Goal: Use online tool/utility: Utilize a website feature to perform a specific function

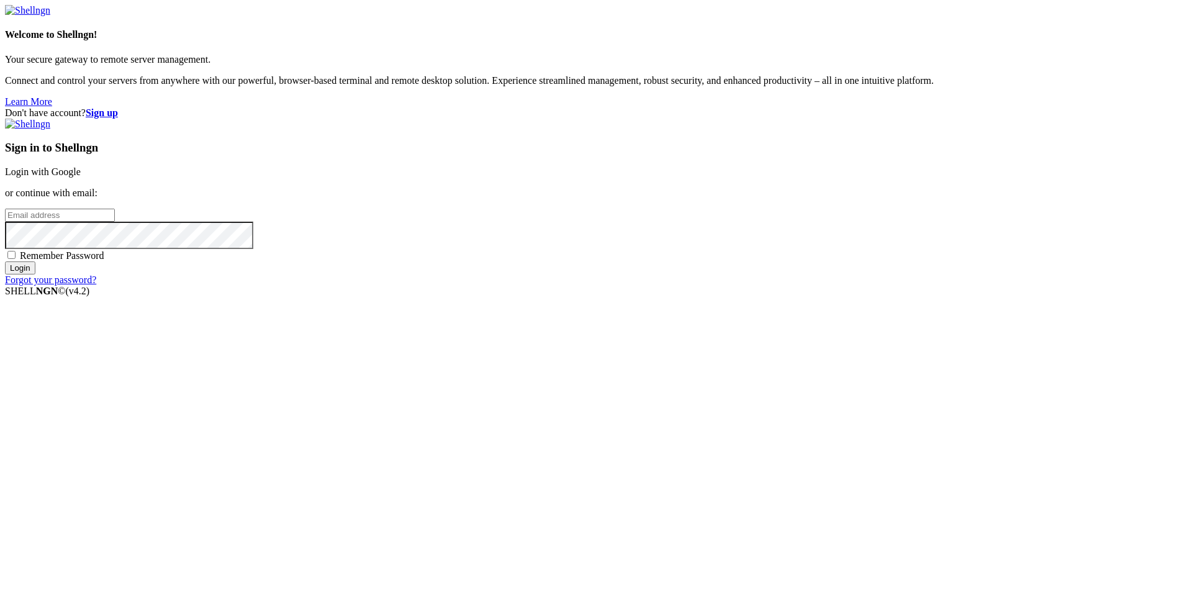
type input "[PERSON_NAME][EMAIL_ADDRESS][DOMAIN_NAME]"
click at [35, 274] on input "Login" at bounding box center [20, 267] width 30 height 13
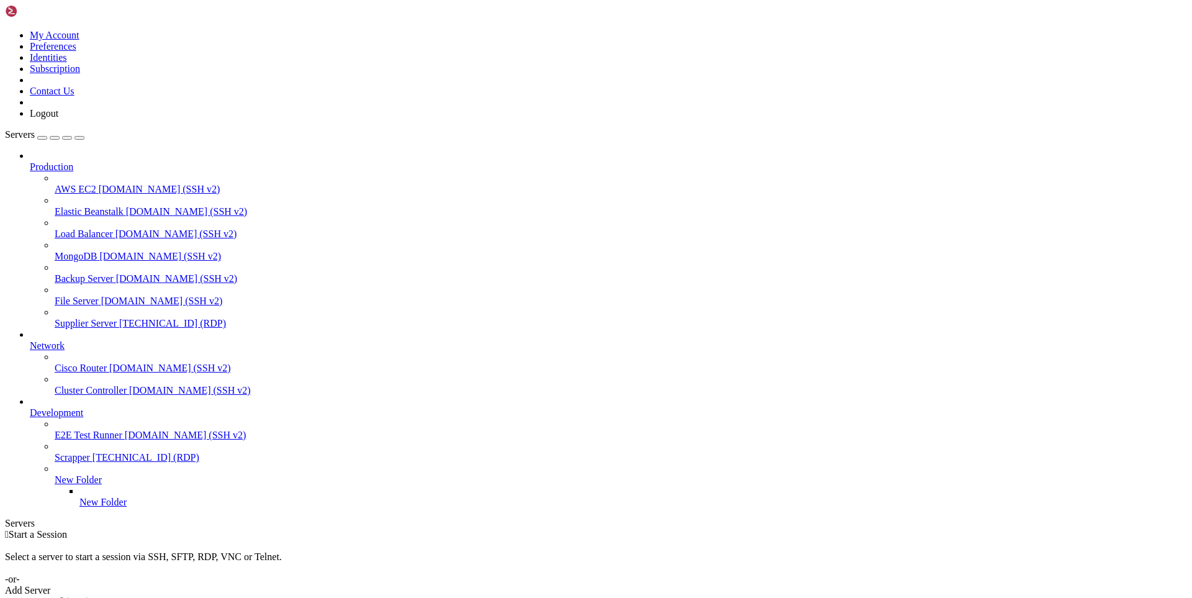
click at [119, 318] on span "[TECHNICAL_ID] (RDP)" at bounding box center [172, 323] width 107 height 11
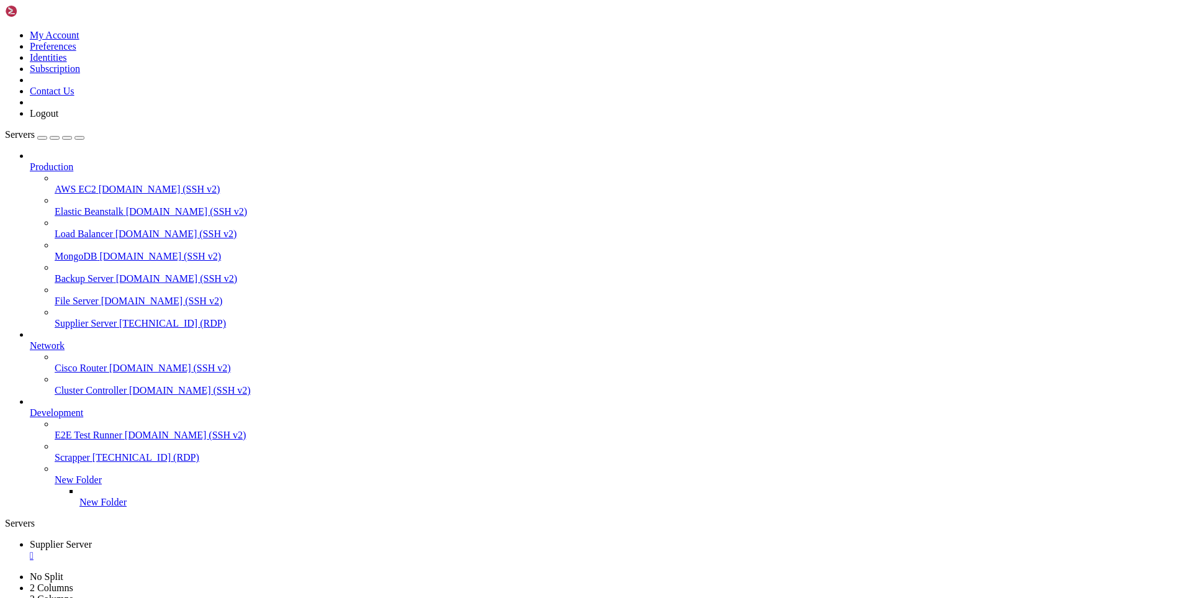
drag, startPoint x: 842, startPoint y: 799, endPoint x: 771, endPoint y: 798, distance: 71.4
drag, startPoint x: 417, startPoint y: 982, endPoint x: 326, endPoint y: 976, distance: 90.8
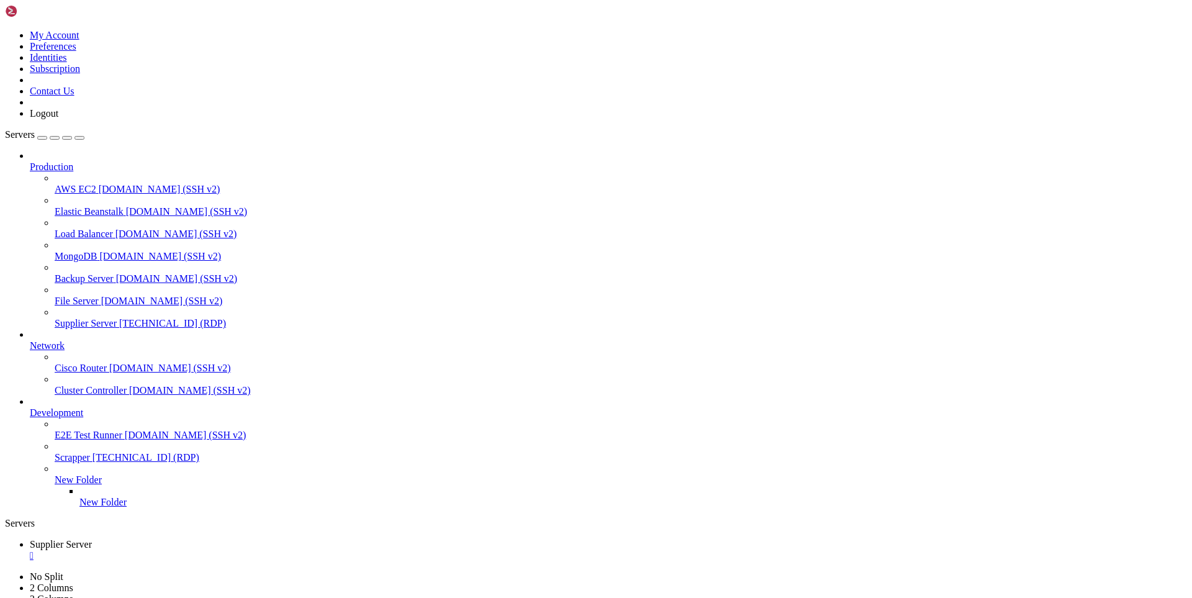
click at [245, 550] on div "" at bounding box center [609, 555] width 1158 height 11
